Goal: Information Seeking & Learning: Learn about a topic

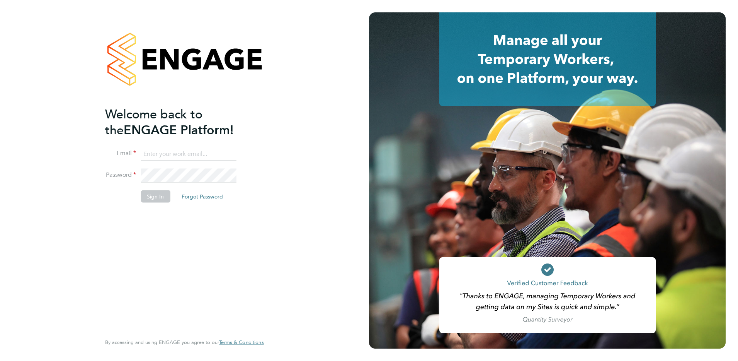
type input "timlerwill@itsconstruction.co.uk"
click at [164, 199] on button "Sign In" at bounding box center [155, 196] width 29 height 12
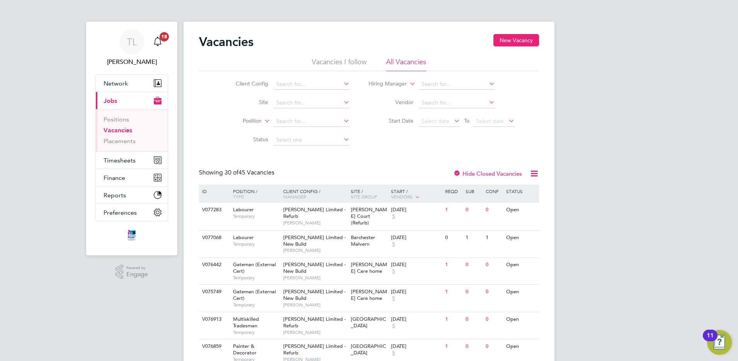
click at [121, 123] on li "Positions" at bounding box center [133, 121] width 58 height 11
click at [112, 102] on span "Jobs" at bounding box center [111, 100] width 14 height 7
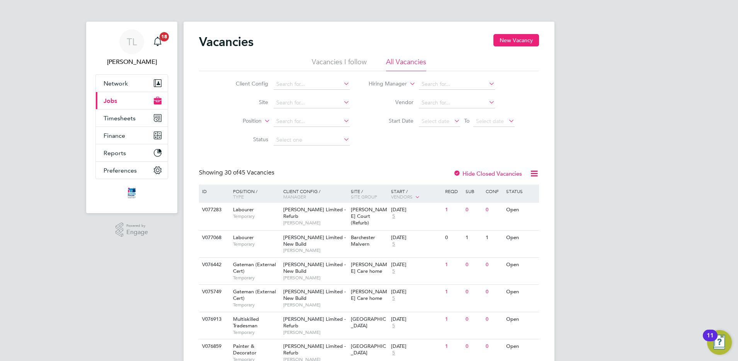
click at [155, 100] on icon "Main navigation" at bounding box center [158, 99] width 8 height 4
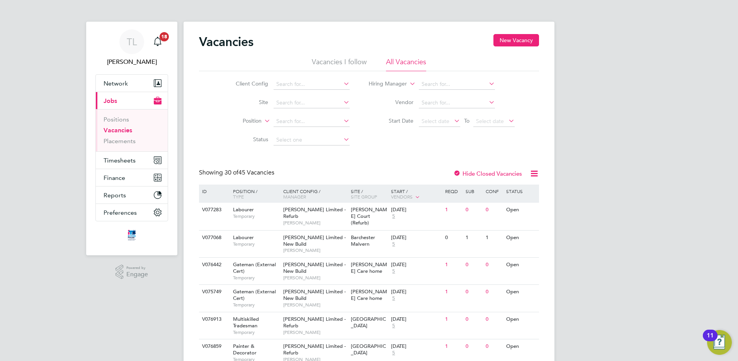
click at [117, 130] on link "Vacancies" at bounding box center [118, 129] width 29 height 7
click at [133, 132] on li "Vacancies" at bounding box center [133, 131] width 58 height 11
click at [330, 85] on input at bounding box center [312, 84] width 76 height 11
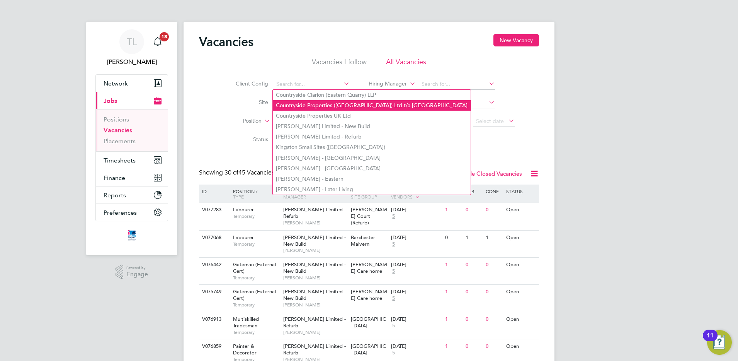
click at [369, 103] on li "Countryside Properties ([GEOGRAPHIC_DATA]) Ltd t/a [GEOGRAPHIC_DATA]" at bounding box center [372, 105] width 198 height 10
type input "Countryside Properties ([GEOGRAPHIC_DATA]) Ltd t/a [GEOGRAPHIC_DATA]"
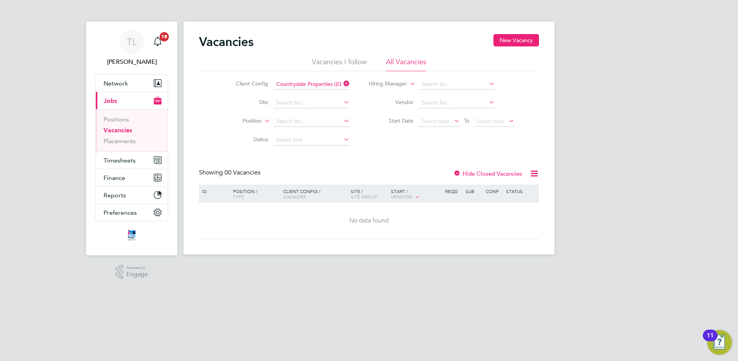
click at [342, 101] on icon at bounding box center [342, 102] width 0 height 11
click at [618, 169] on div "TL [PERSON_NAME] Notifications 18 Applications: Network Team Members Businesses…" at bounding box center [369, 133] width 738 height 267
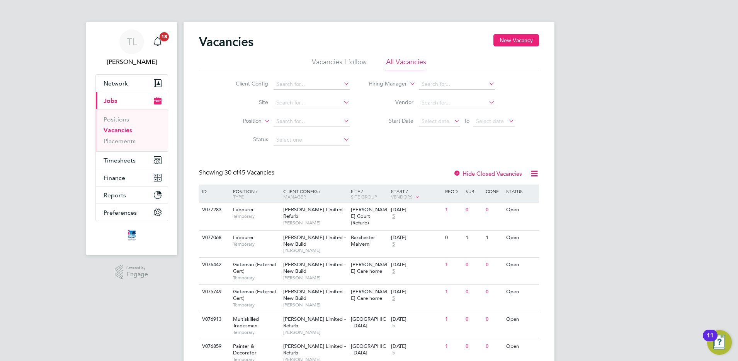
drag, startPoint x: 123, startPoint y: 160, endPoint x: 77, endPoint y: 272, distance: 120.8
click at [118, 121] on link "Positions" at bounding box center [117, 119] width 26 height 7
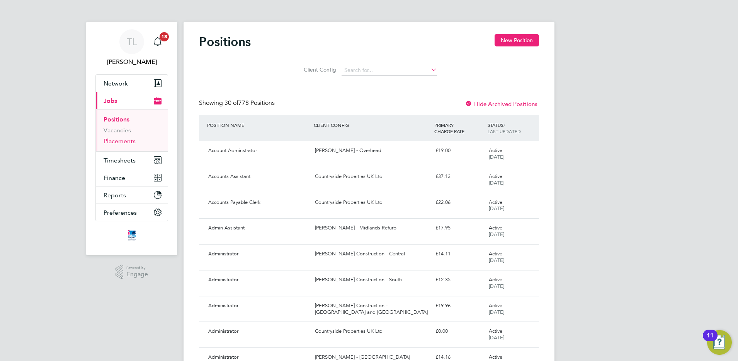
click at [132, 143] on link "Placements" at bounding box center [120, 140] width 32 height 7
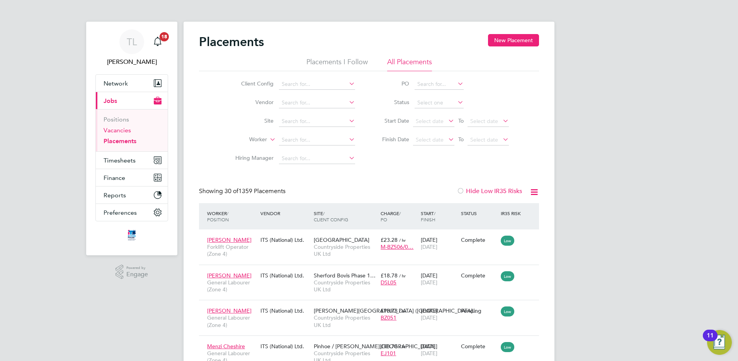
click at [123, 132] on link "Vacancies" at bounding box center [117, 129] width 27 height 7
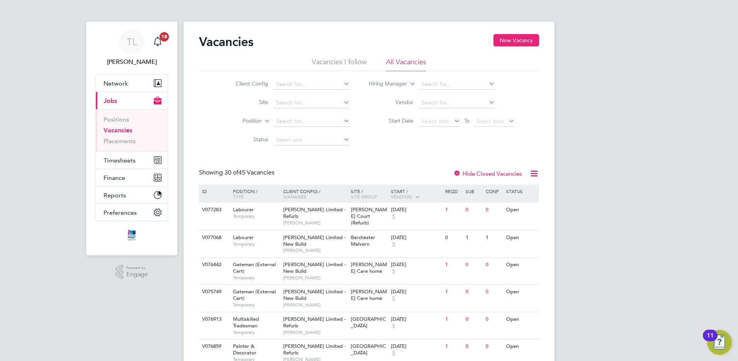
click at [534, 172] on icon at bounding box center [535, 174] width 10 height 10
click at [498, 175] on label "Hide Closed Vacancies" at bounding box center [487, 173] width 69 height 7
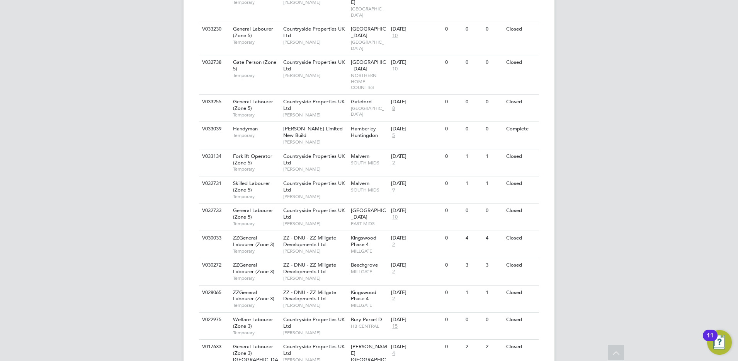
scroll to position [744, 0]
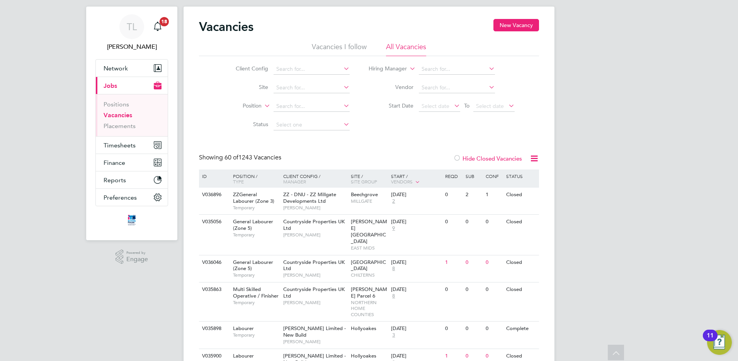
scroll to position [0, 0]
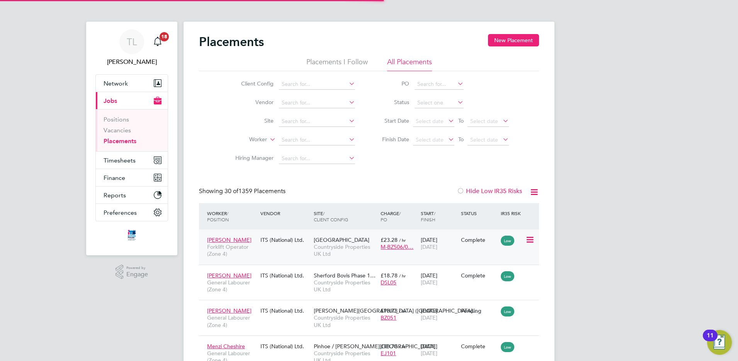
scroll to position [29, 67]
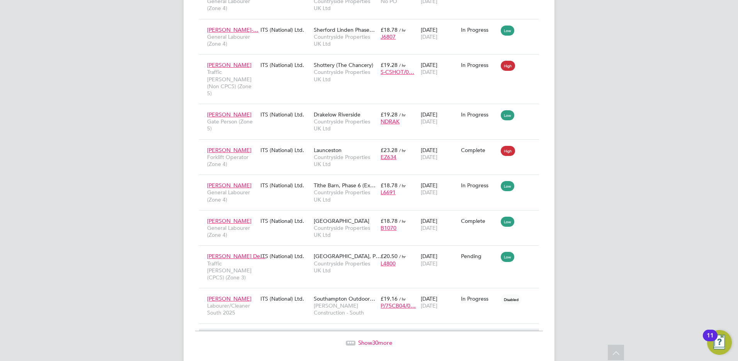
click at [366, 339] on span "Show 30 more" at bounding box center [375, 342] width 34 height 7
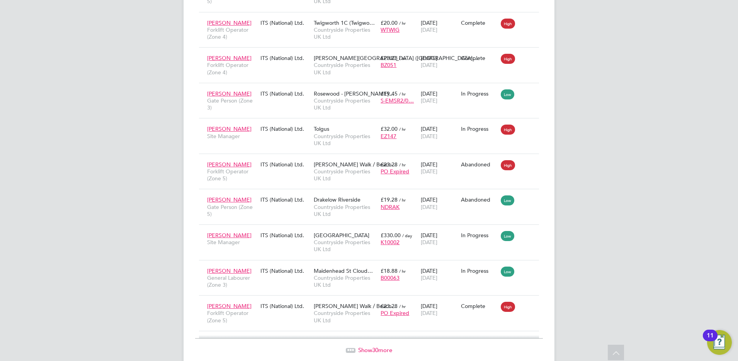
click at [372, 346] on span "Show 30 more" at bounding box center [375, 349] width 34 height 7
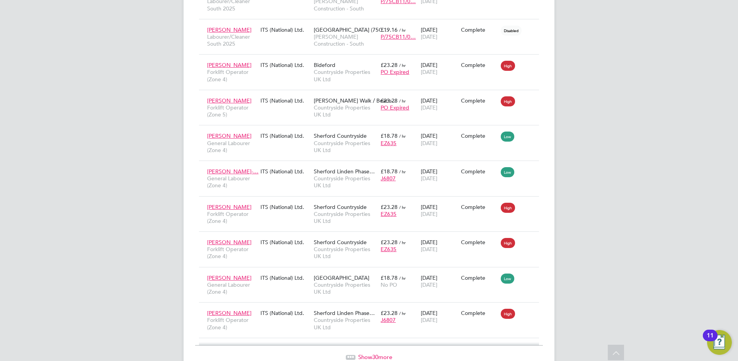
click at [375, 353] on span "30" at bounding box center [375, 356] width 6 height 7
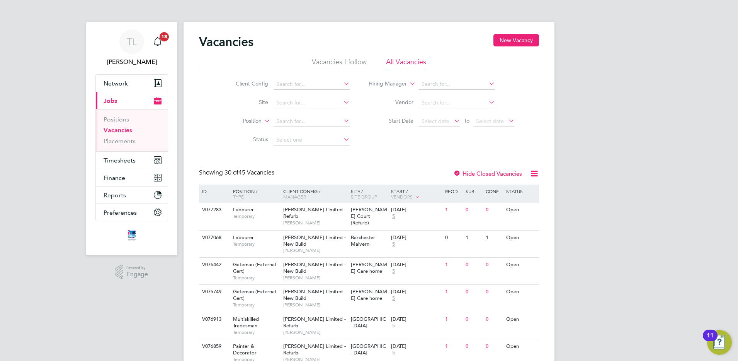
click at [297, 95] on li "Site" at bounding box center [286, 103] width 145 height 19
click at [310, 101] on input at bounding box center [312, 102] width 76 height 11
click at [285, 131] on b "Und" at bounding box center [281, 133] width 10 height 7
type input "Undy"
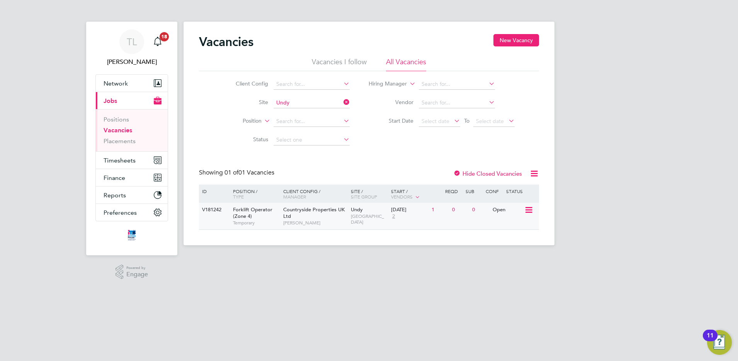
click at [530, 209] on icon at bounding box center [529, 209] width 8 height 9
click at [522, 228] on li "View Details" at bounding box center [510, 227] width 45 height 11
click at [533, 173] on icon at bounding box center [535, 174] width 10 height 10
click at [565, 167] on div "TL Tim Lerwill Notifications 18 Applications: Network Team Members Businesses S…" at bounding box center [369, 128] width 738 height 257
click at [533, 174] on icon at bounding box center [535, 174] width 10 height 10
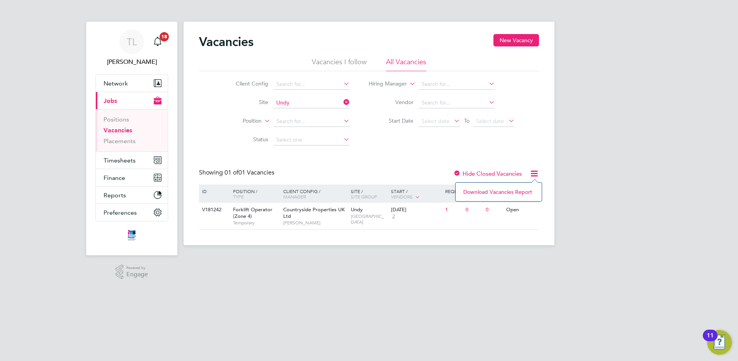
click at [528, 192] on li "Download Vacancies Report" at bounding box center [499, 191] width 78 height 11
click at [602, 218] on div "TL Tim Lerwill Notifications 18 Applications: Network Team Members Businesses S…" at bounding box center [369, 128] width 738 height 257
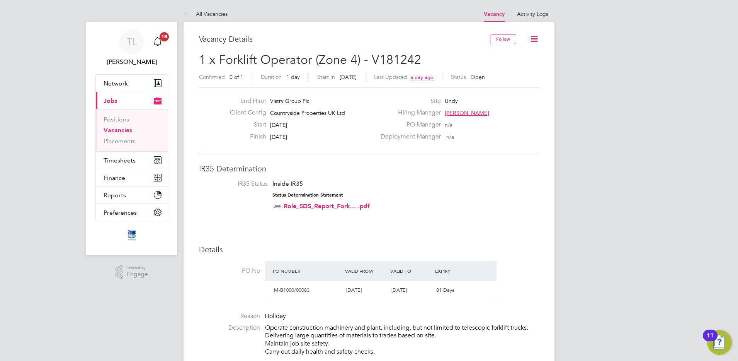
click at [535, 37] on icon at bounding box center [535, 39] width 10 height 10
